Goal: Transaction & Acquisition: Book appointment/travel/reservation

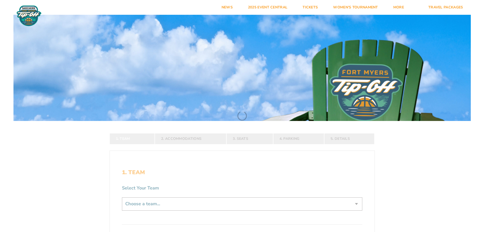
scroll to position [76, 0]
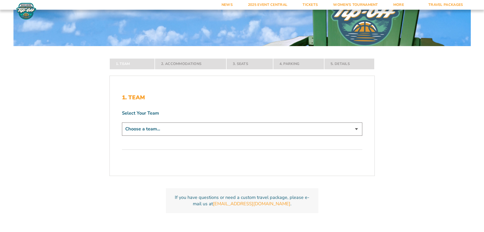
click at [196, 128] on select "Choose a team... Michigan State Spartans North Carolina Tar Heels Bonnies" at bounding box center [242, 128] width 240 height 13
select select "16620"
click at [122, 135] on select "Choose a team... Michigan State Spartans North Carolina Tar Heels Bonnies" at bounding box center [242, 128] width 240 height 13
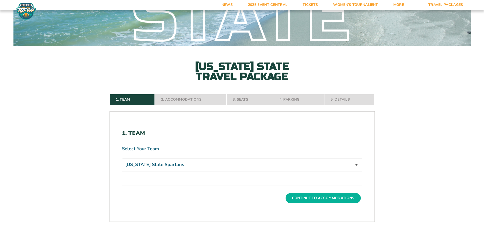
click at [324, 195] on button "Continue To Accommodations" at bounding box center [323, 198] width 75 height 10
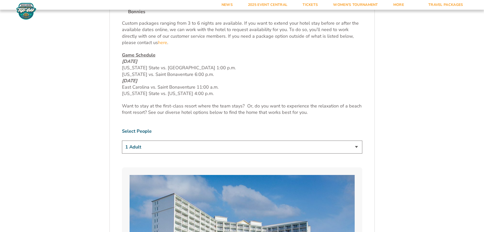
scroll to position [160, 0]
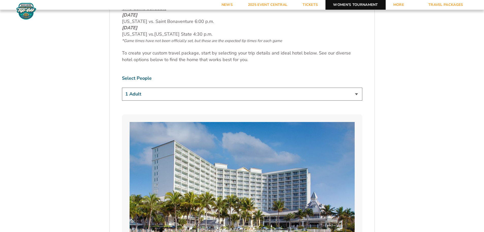
scroll to position [254, 0]
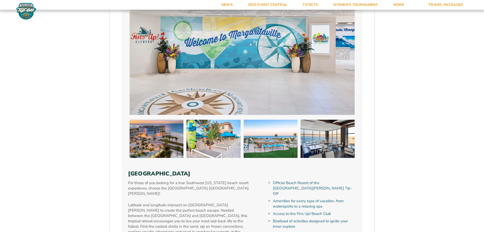
scroll to position [1906, 0]
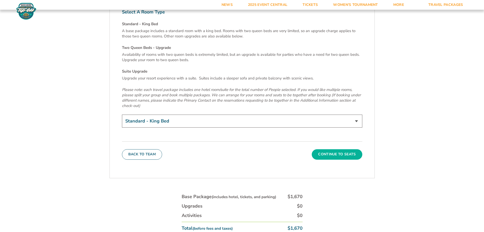
click at [332, 149] on button "Continue To Seats" at bounding box center [337, 154] width 50 height 10
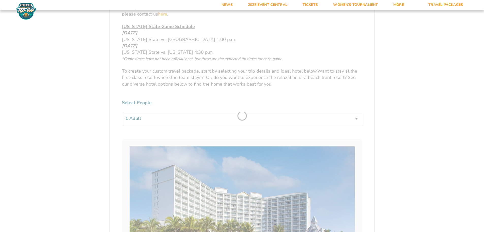
scroll to position [110, 0]
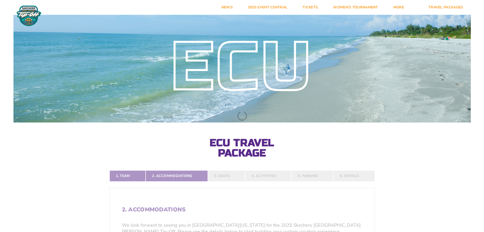
scroll to position [58, 0]
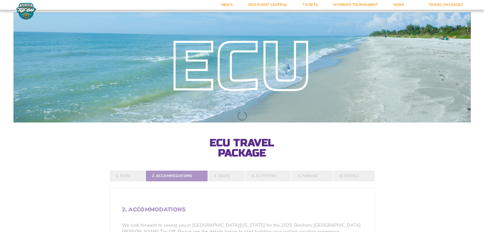
select select
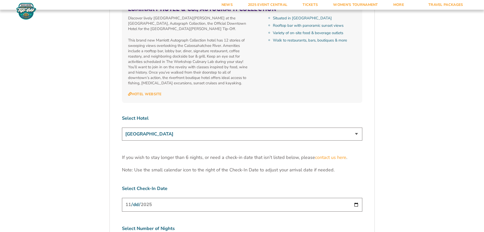
scroll to position [1727, 0]
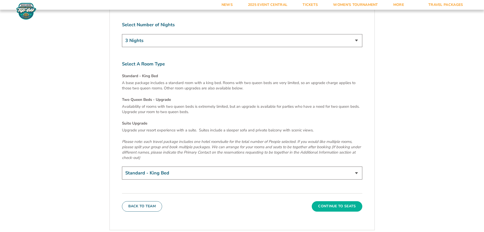
click at [340, 201] on button "Continue To Seats" at bounding box center [337, 206] width 50 height 10
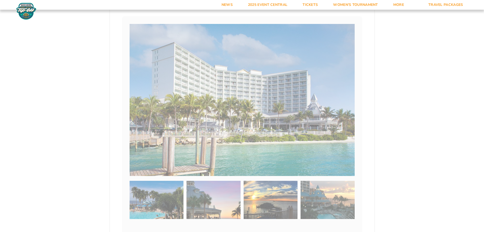
scroll to position [110, 0]
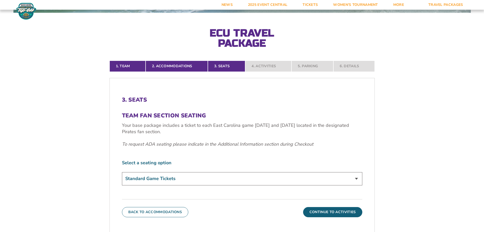
click at [157, 163] on label "Select a seating option" at bounding box center [242, 162] width 240 height 6
click at [168, 176] on select "Standard Game Tickets" at bounding box center [242, 178] width 240 height 13
click at [122, 172] on select "Standard Game Tickets" at bounding box center [242, 178] width 240 height 13
click at [420, 154] on form "ECU ECU Travel Package 1. Team 2. Accommodations 3. Seats 4. Activities 5. Park…" at bounding box center [242, 123] width 484 height 466
click at [343, 209] on button "Continue To Activities" at bounding box center [332, 212] width 59 height 10
